Goal: Navigation & Orientation: Understand site structure

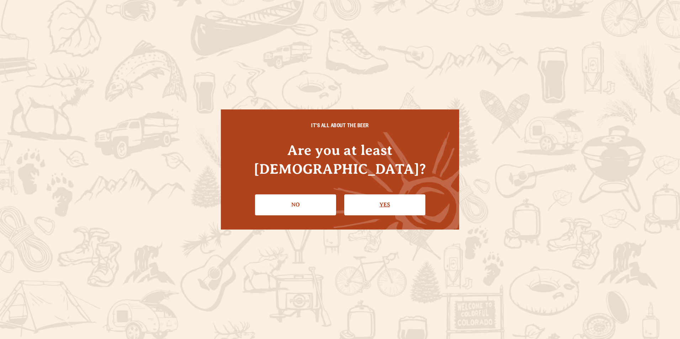
click at [374, 195] on link "Yes" at bounding box center [384, 205] width 81 height 21
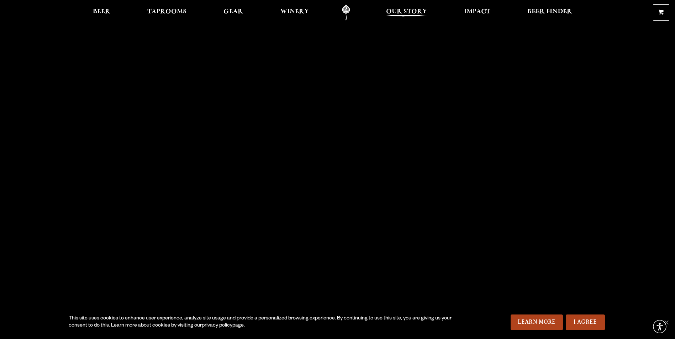
click at [406, 20] on link "Our Story" at bounding box center [406, 13] width 50 height 16
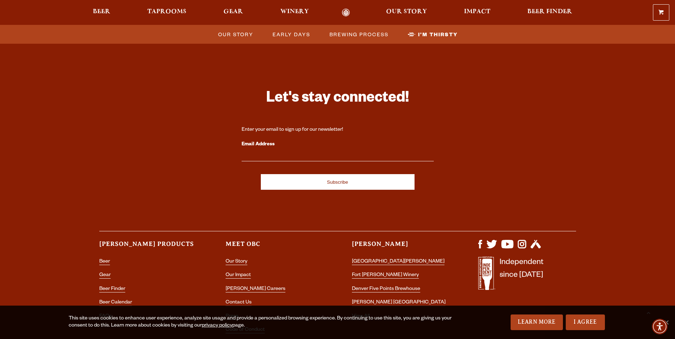
scroll to position [2357, 0]
click at [477, 12] on span "Impact" at bounding box center [477, 12] width 26 height 6
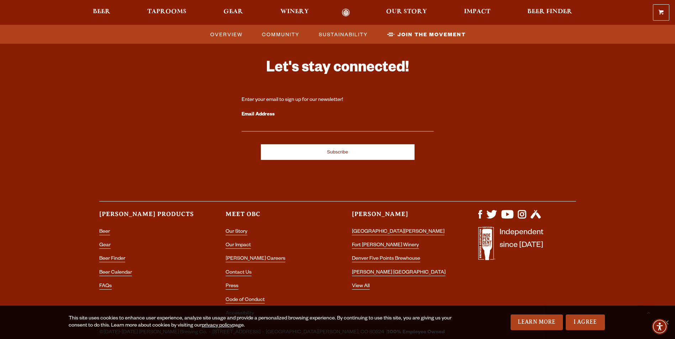
scroll to position [2194, 0]
